Goal: Transaction & Acquisition: Book appointment/travel/reservation

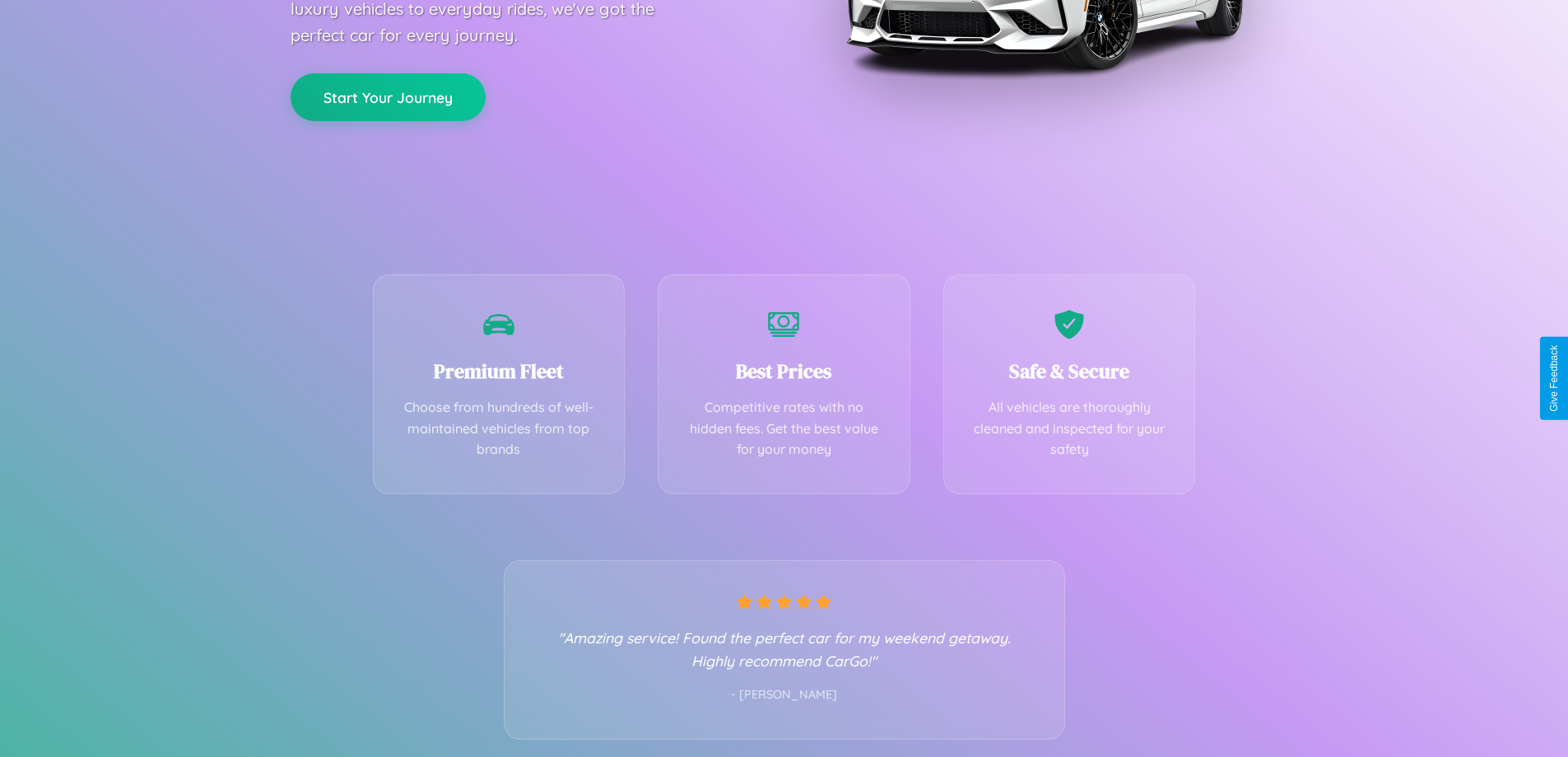
scroll to position [325, 0]
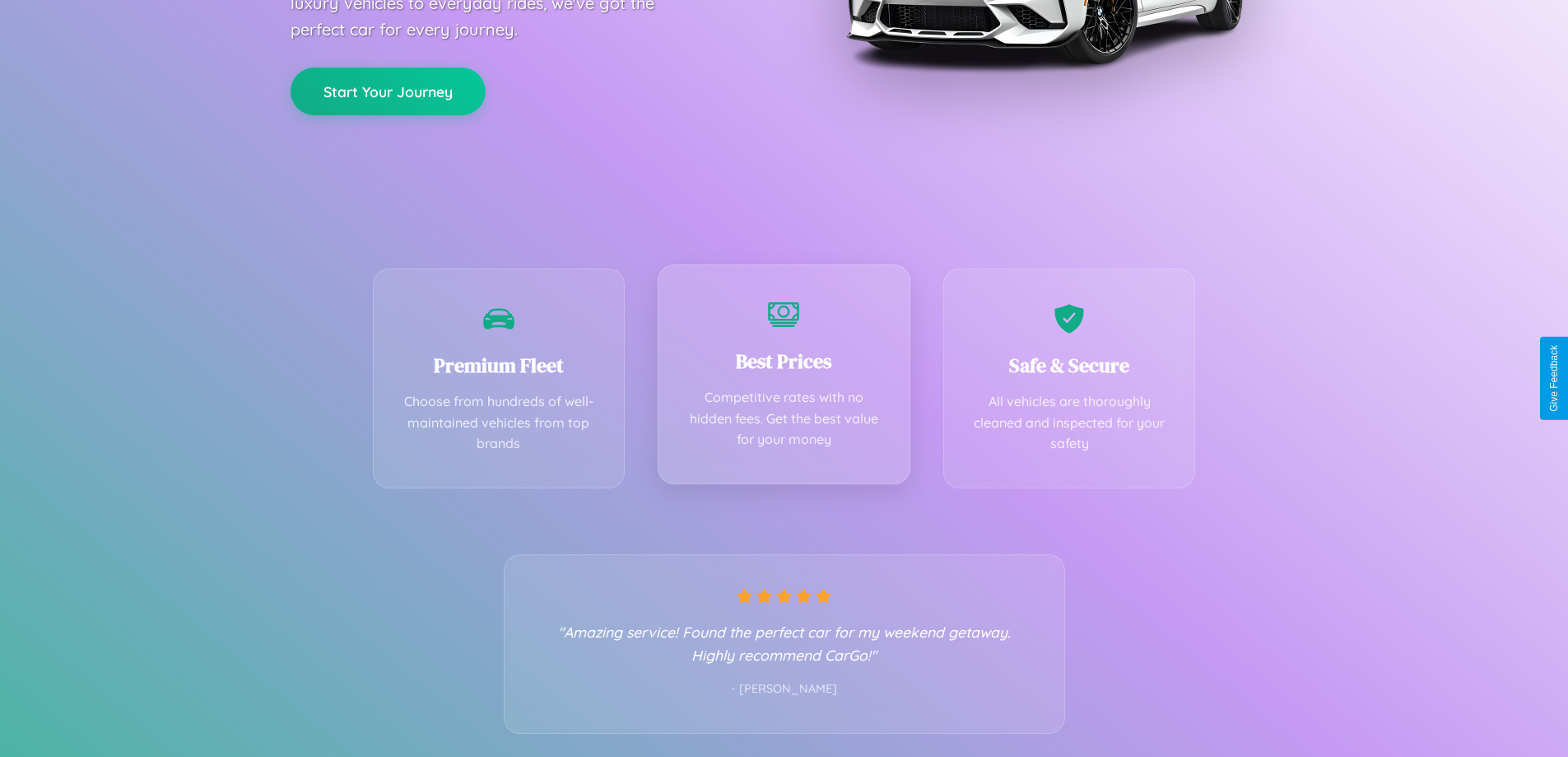
click at [784, 378] on div "Best Prices Competitive rates with no hidden fees. Get the best value for your …" at bounding box center [784, 375] width 252 height 220
click at [388, 89] on button "Start Your Journey" at bounding box center [388, 89] width 195 height 48
click at [388, 89] on button "Start Your Journey" at bounding box center [388, 89] width 195 height 48
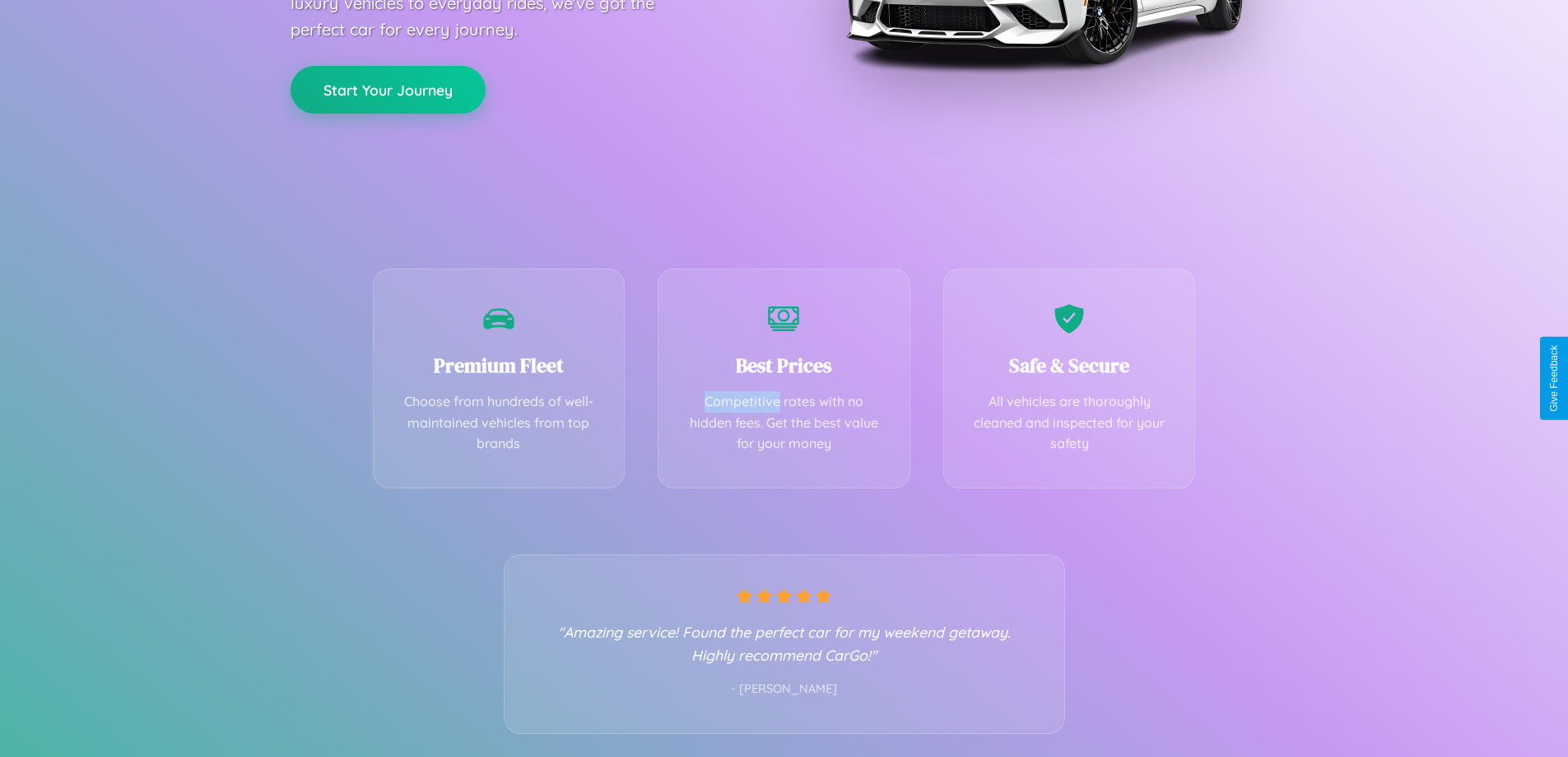
click at [388, 89] on button "Start Your Journey" at bounding box center [388, 89] width 195 height 48
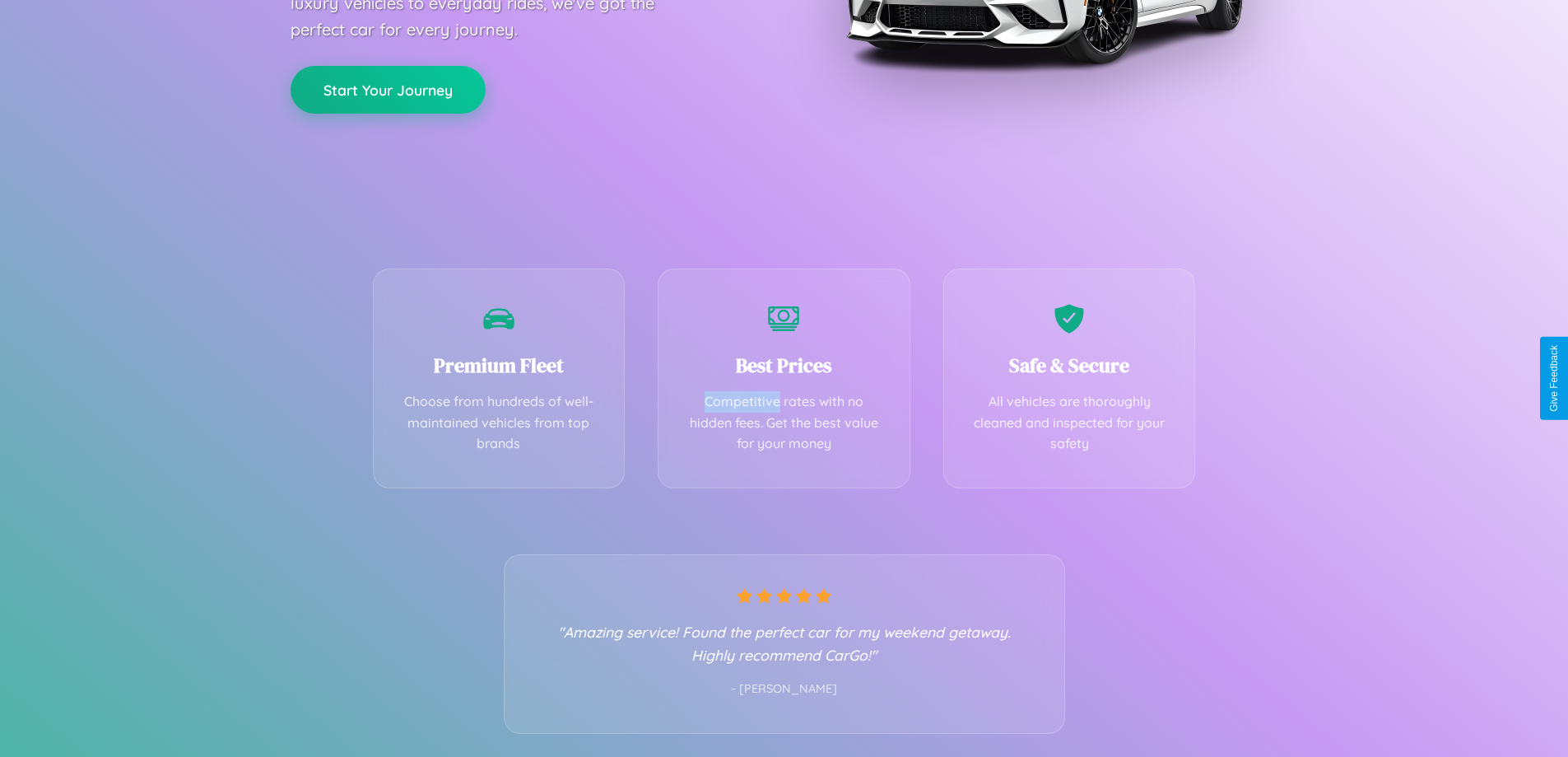
click at [388, 89] on button "Start Your Journey" at bounding box center [388, 89] width 195 height 48
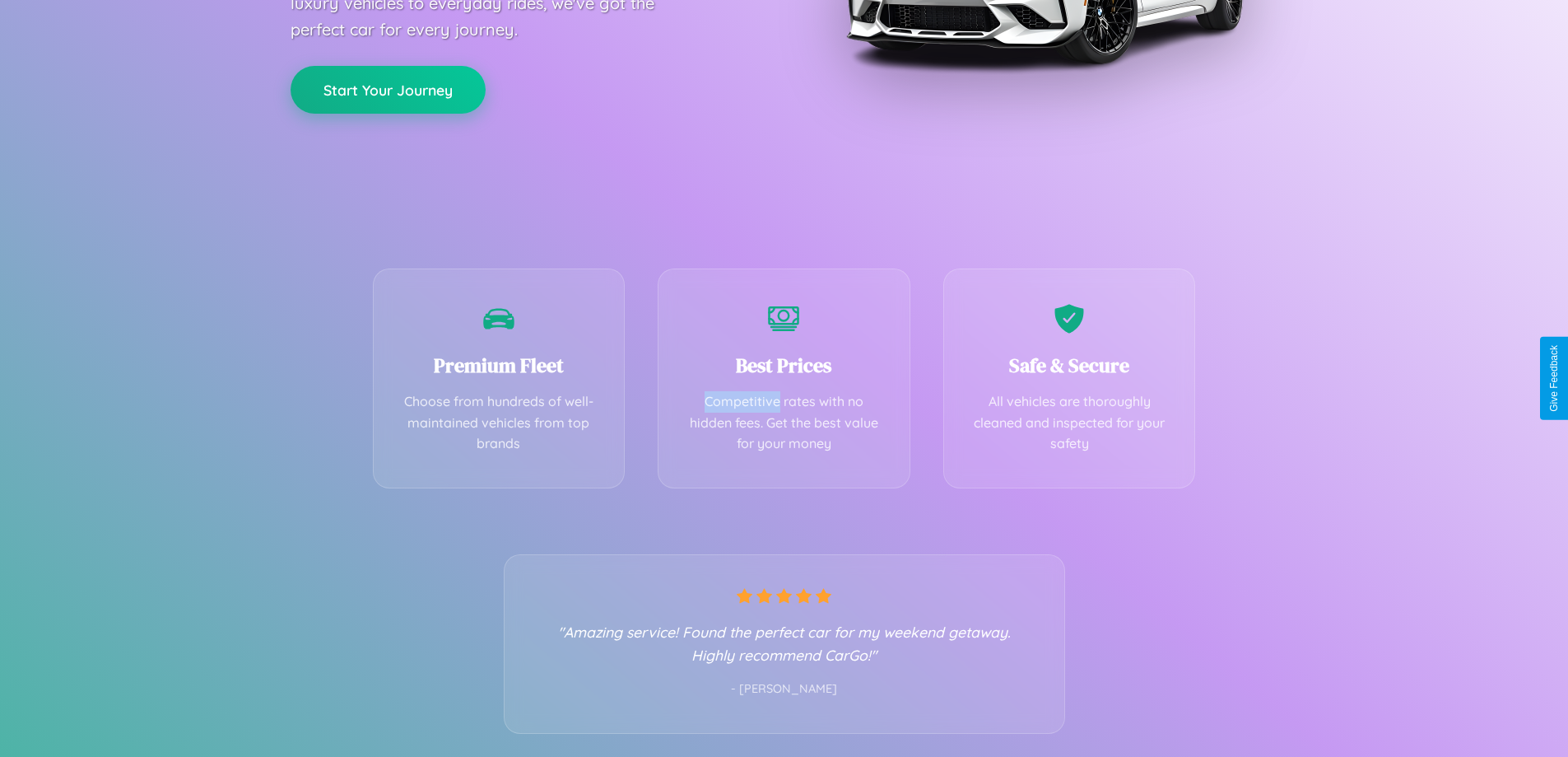
click at [388, 89] on button "Start Your Journey" at bounding box center [388, 89] width 195 height 48
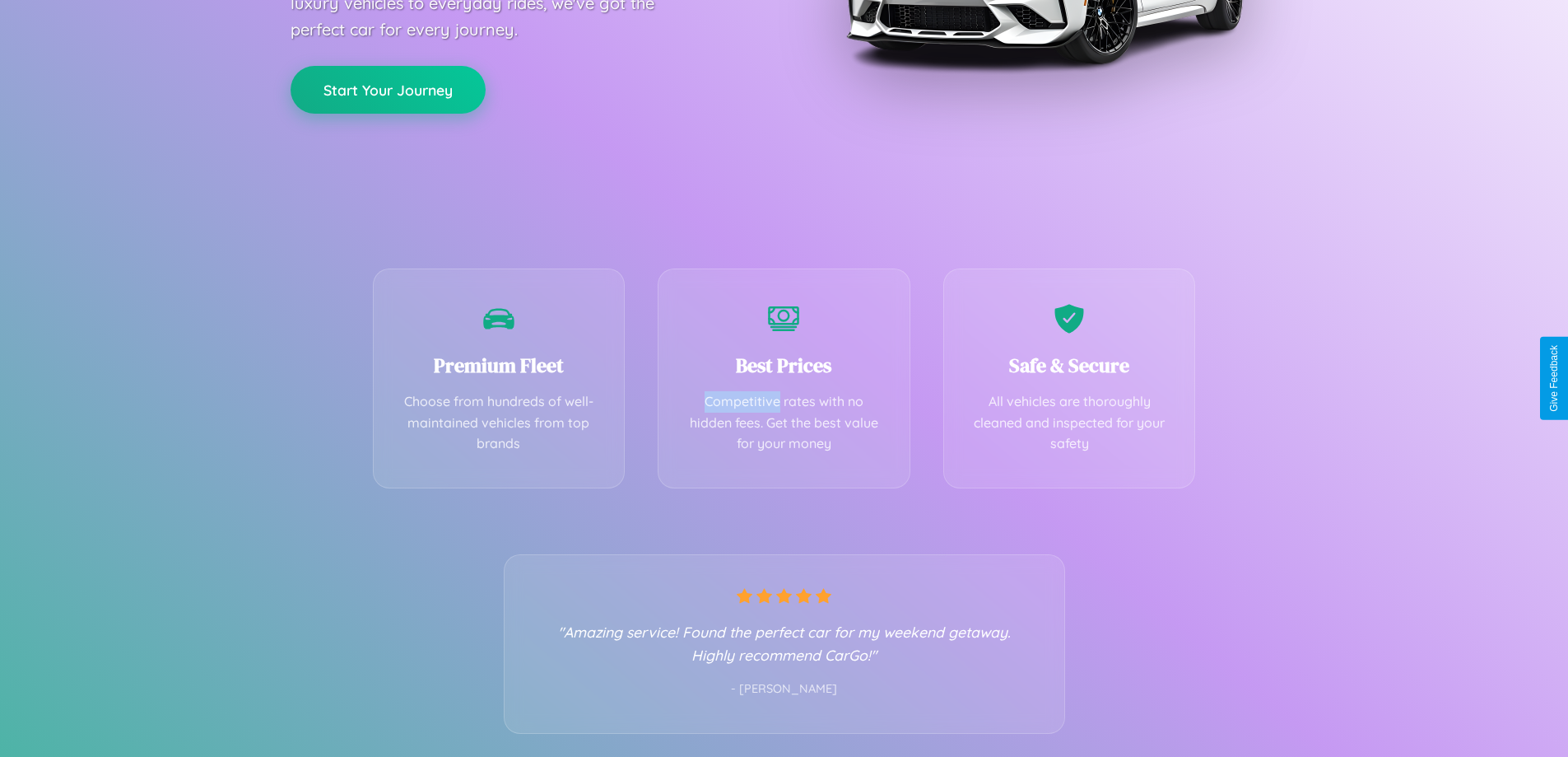
click at [388, 89] on button "Start Your Journey" at bounding box center [388, 89] width 195 height 48
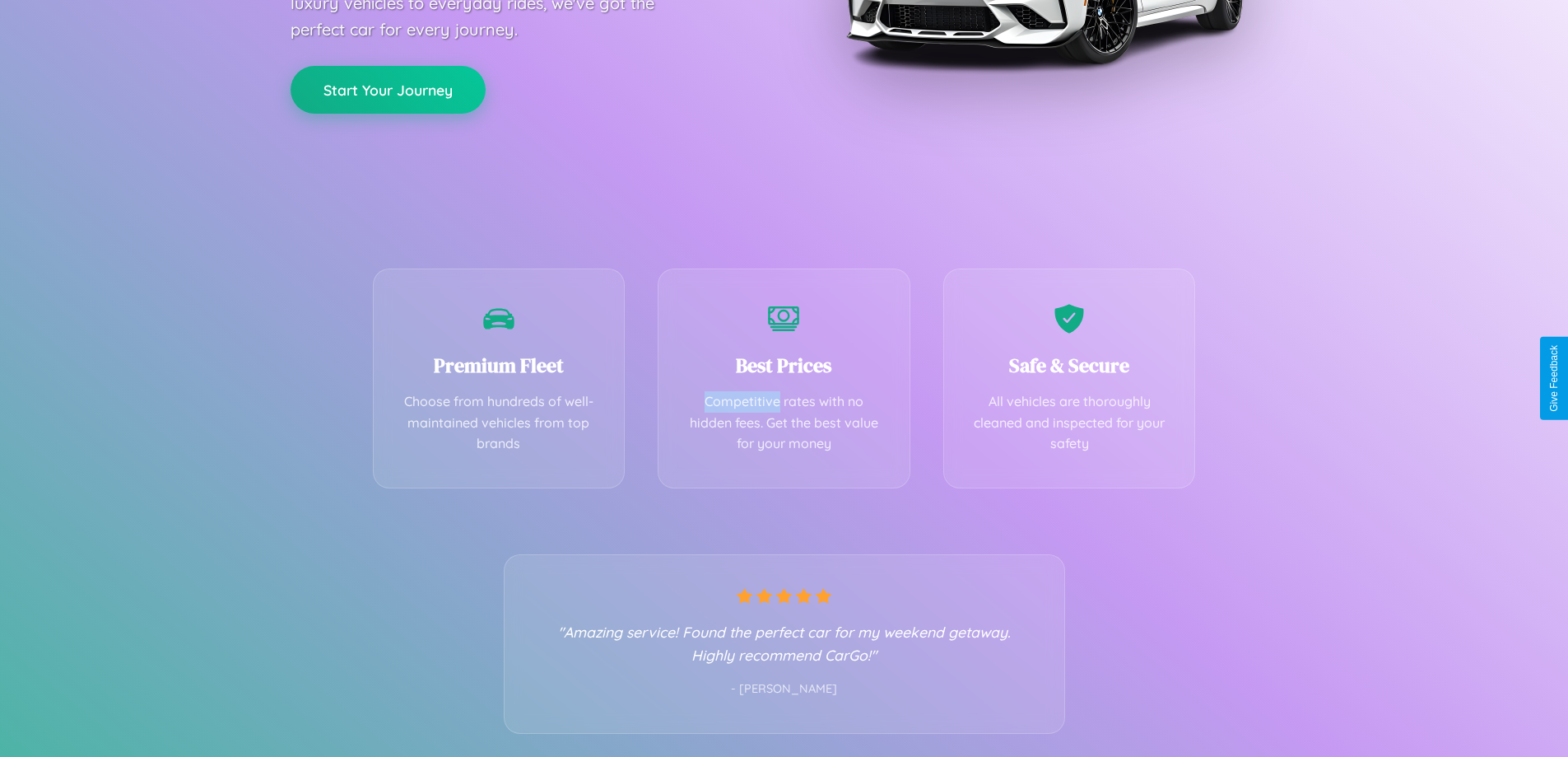
click at [388, 89] on button "Start Your Journey" at bounding box center [388, 89] width 195 height 48
